Goal: Transaction & Acquisition: Obtain resource

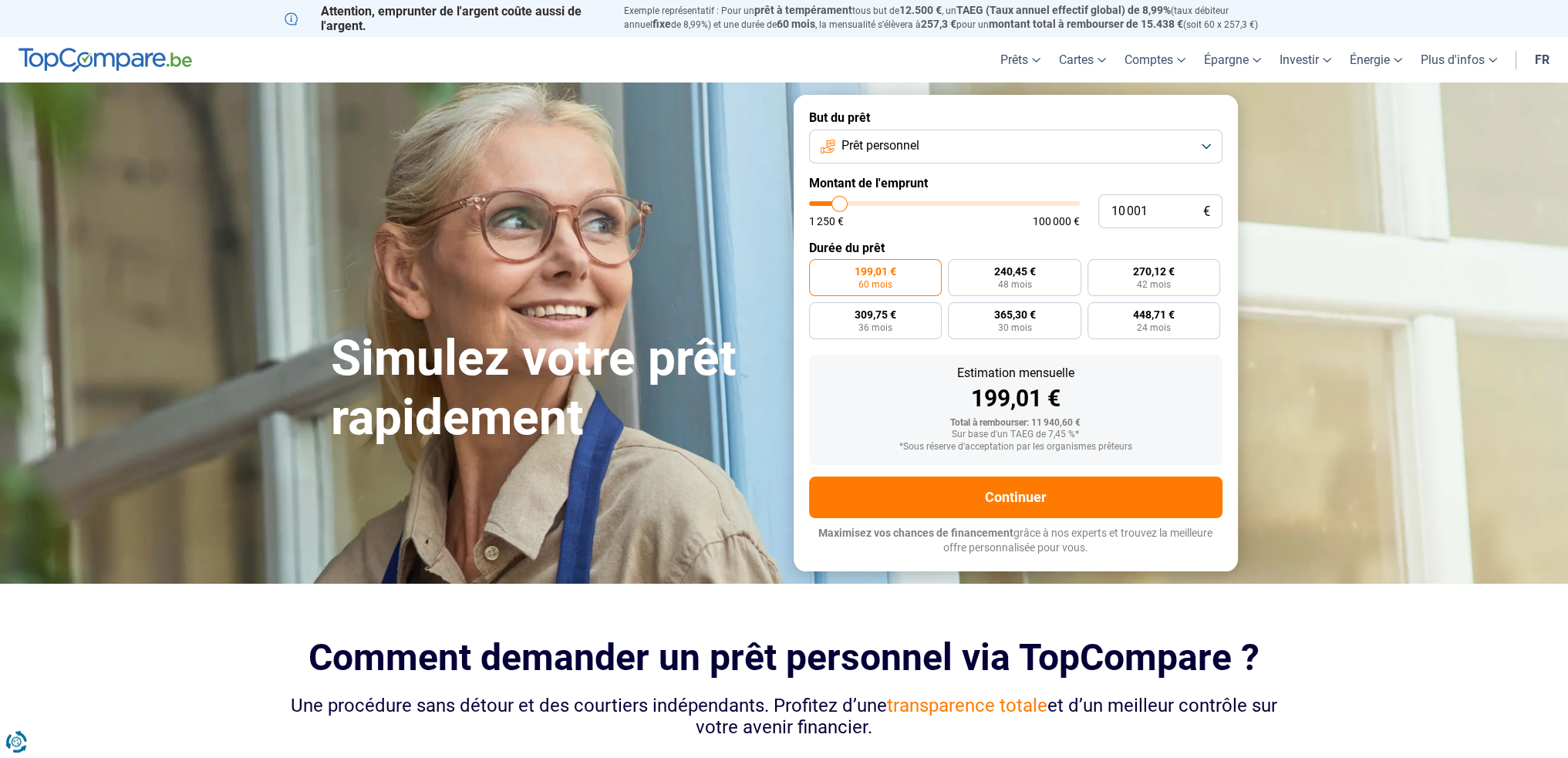
type input "8 500"
type input "8500"
type input "6 000"
type input "6000"
type input "2 000"
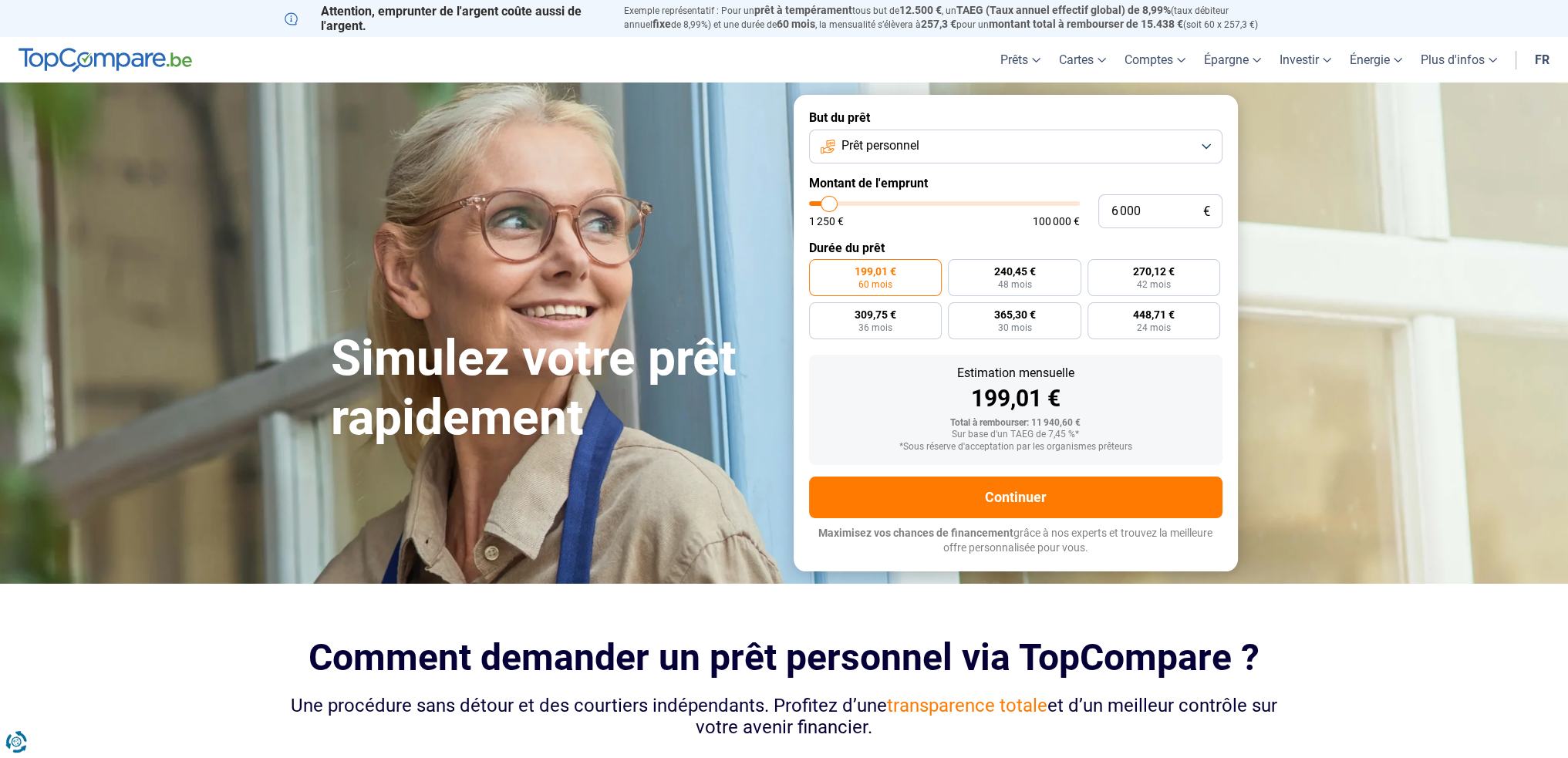
type input "2000"
type input "1 250"
drag, startPoint x: 0, startPoint y: 0, endPoint x: 801, endPoint y: 205, distance: 826.8
type input "1250"
click at [809, 205] on input "range" at bounding box center [944, 203] width 271 height 5
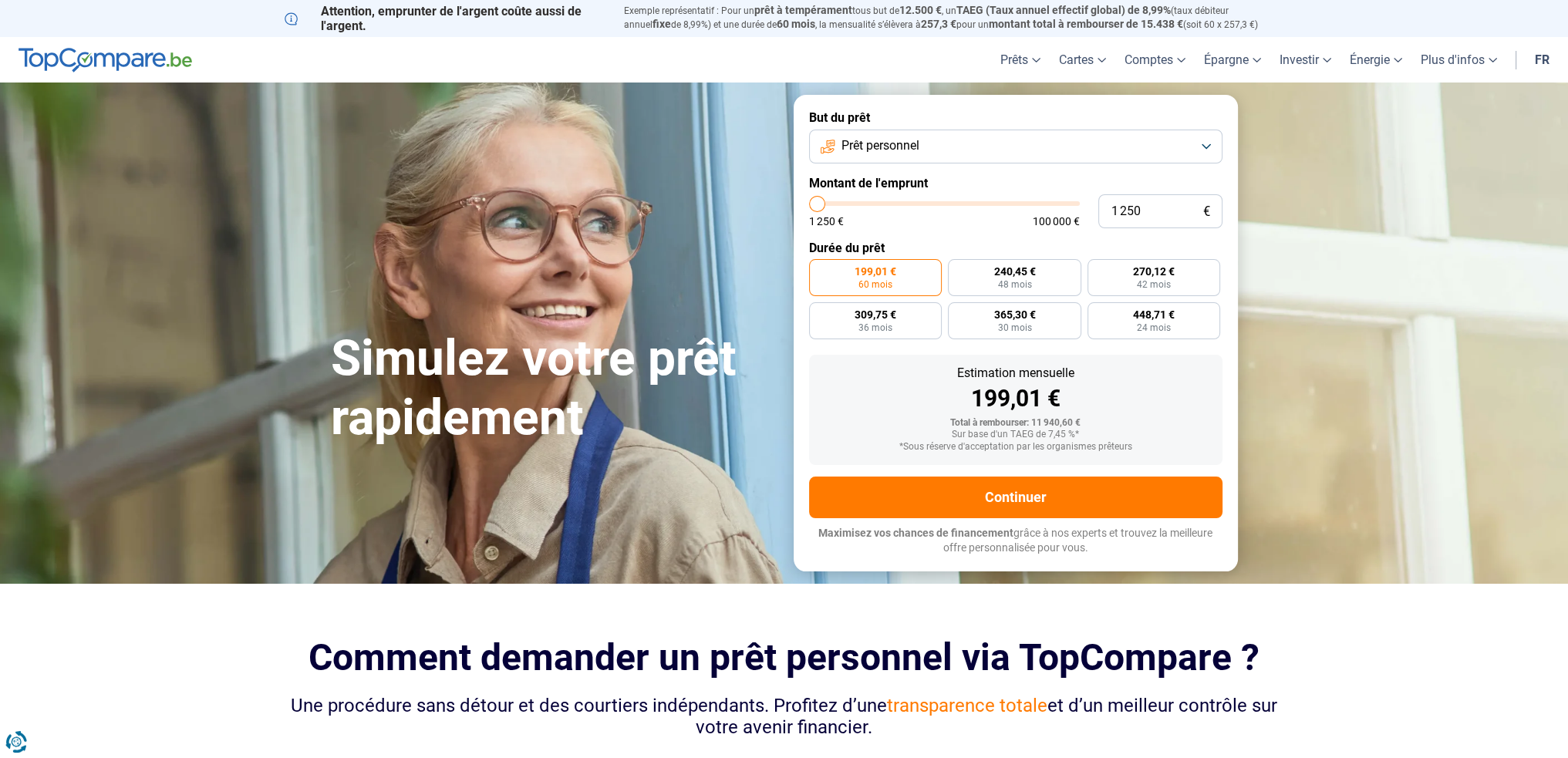
radio input "true"
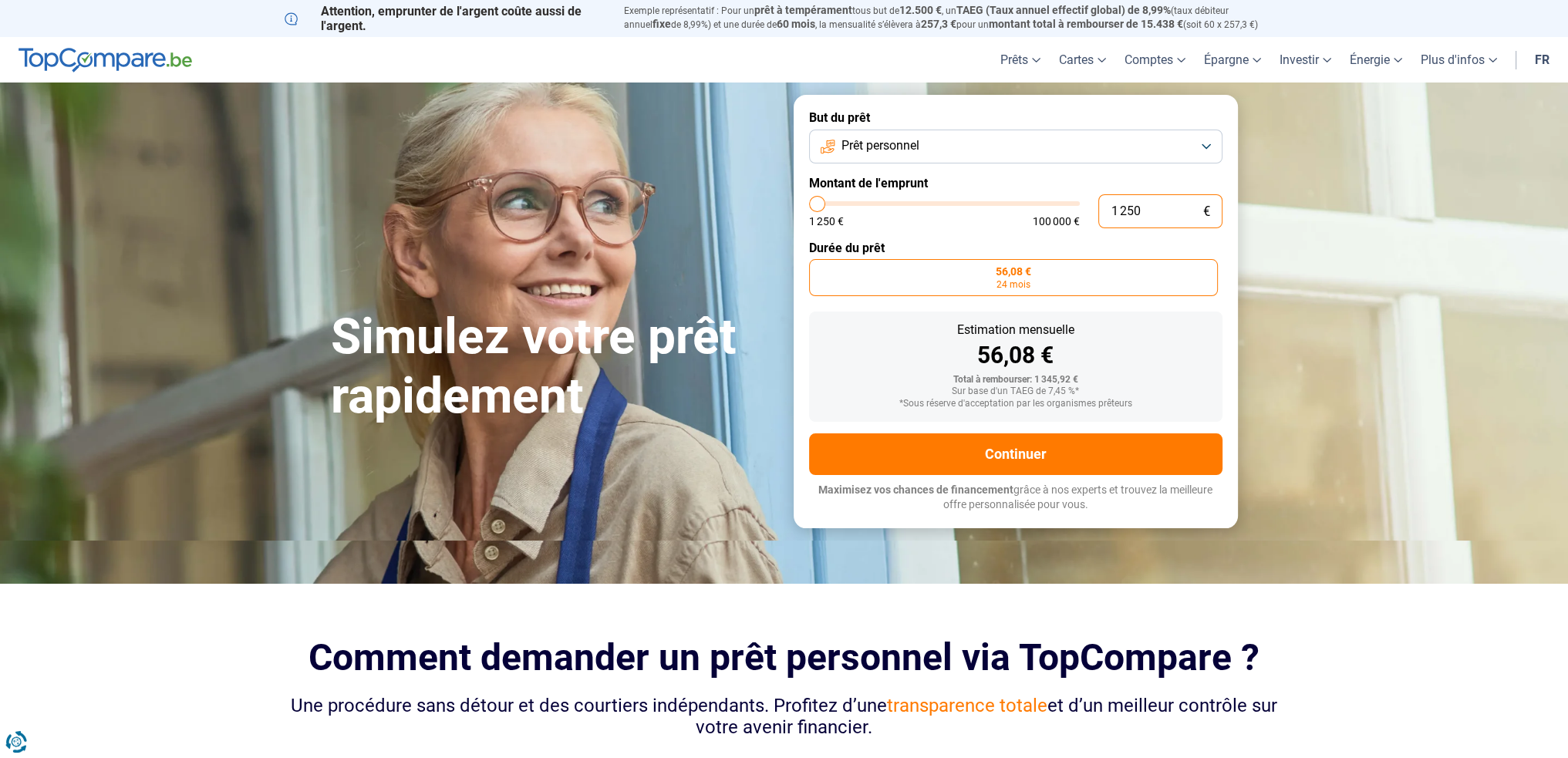
click at [1166, 214] on input "1 250" at bounding box center [1160, 211] width 125 height 34
